Goal: Transaction & Acquisition: Purchase product/service

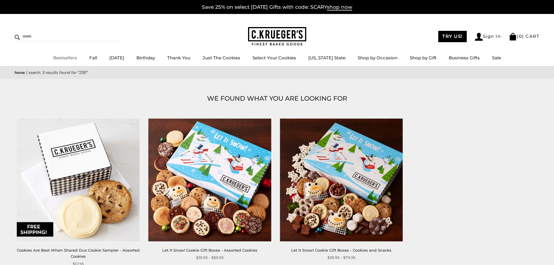
click at [47, 37] on input "Search" at bounding box center [49, 36] width 69 height 9
type input "**********"
click at [105, 32] on input "******" at bounding box center [113, 36] width 16 height 8
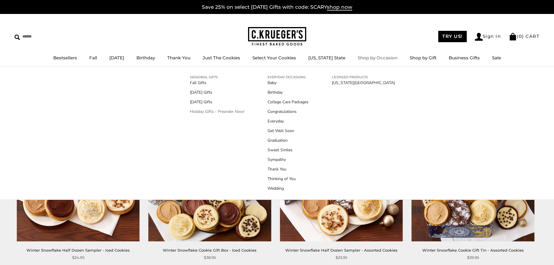
click at [213, 111] on link "Holiday Gifts - Preorder Now!" at bounding box center [217, 112] width 54 height 6
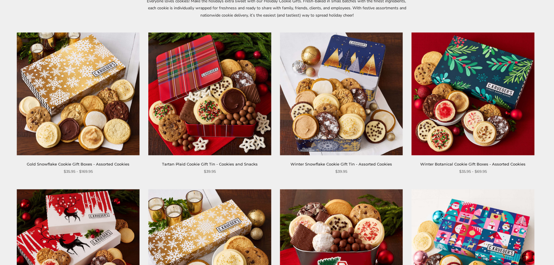
scroll to position [87, 0]
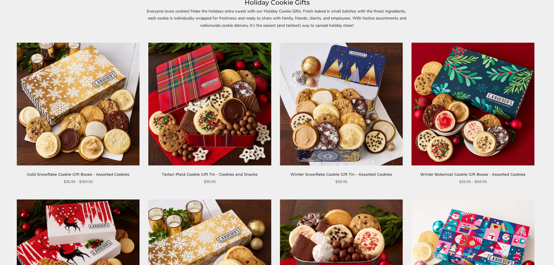
click at [482, 97] on img at bounding box center [473, 103] width 123 height 123
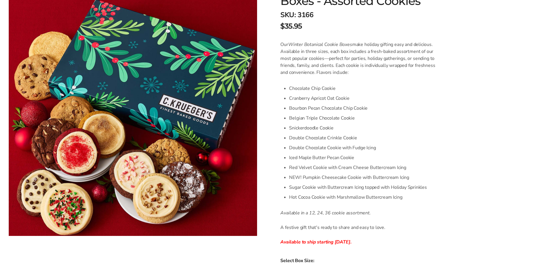
scroll to position [204, 0]
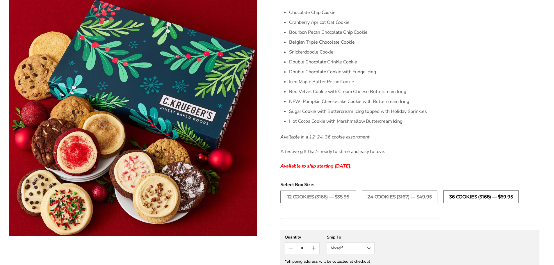
click at [473, 200] on label "36 Cookies (3168) — $69.95" at bounding box center [481, 197] width 76 height 13
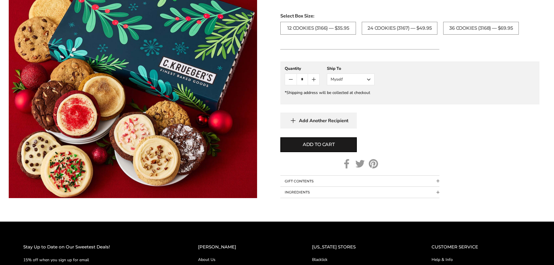
scroll to position [378, 0]
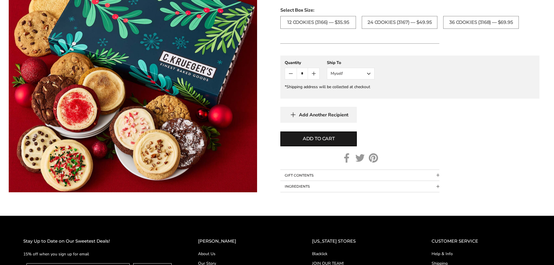
click at [437, 175] on span "Collapsible block button" at bounding box center [437, 175] width 3 height 3
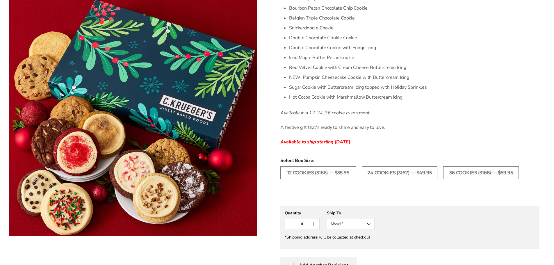
scroll to position [291, 0]
